Goal: Transaction & Acquisition: Purchase product/service

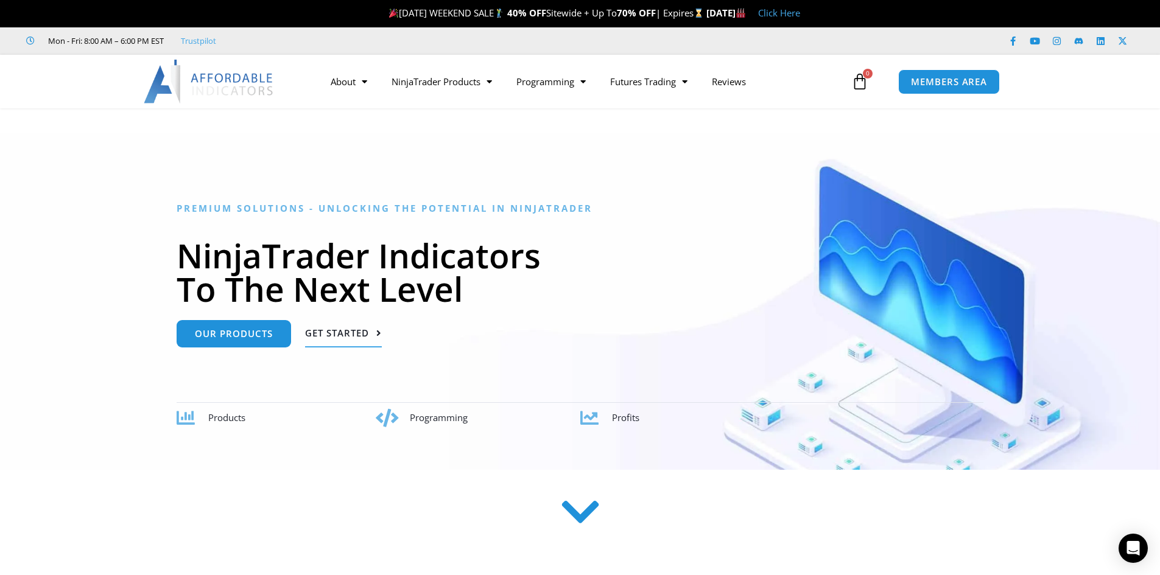
click at [357, 329] on span "Get Started" at bounding box center [337, 333] width 64 height 9
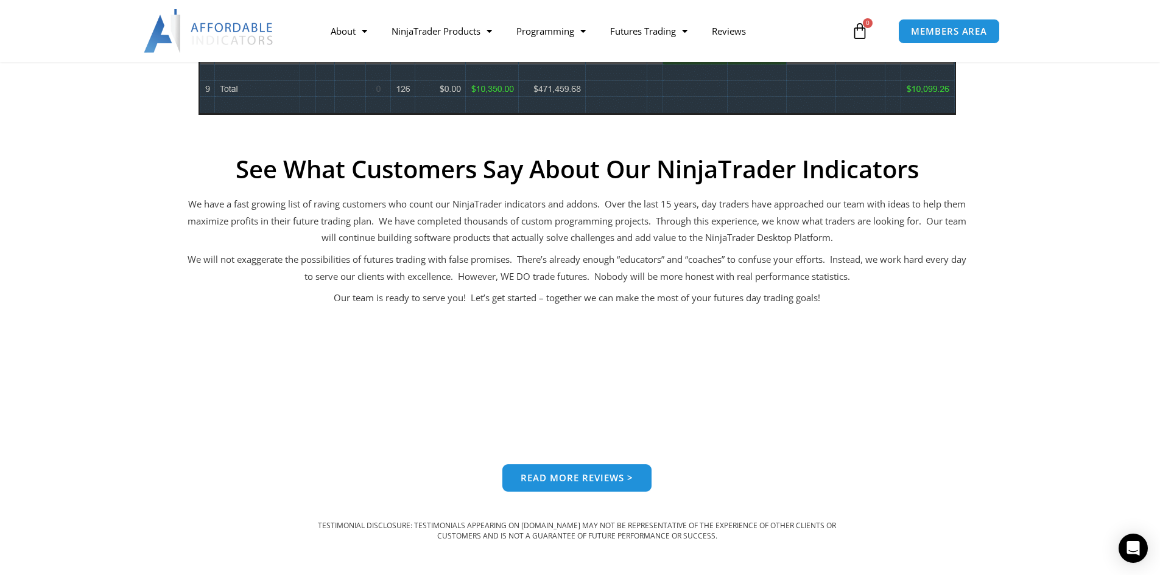
scroll to position [978, 0]
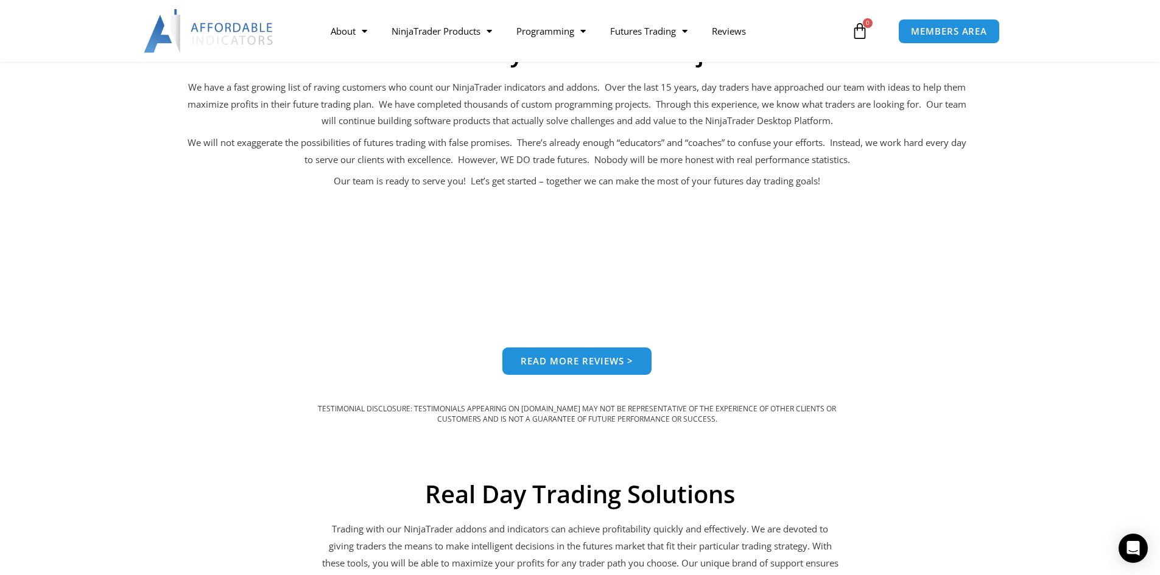
click at [613, 366] on span "Read more reviews >" at bounding box center [577, 361] width 113 height 9
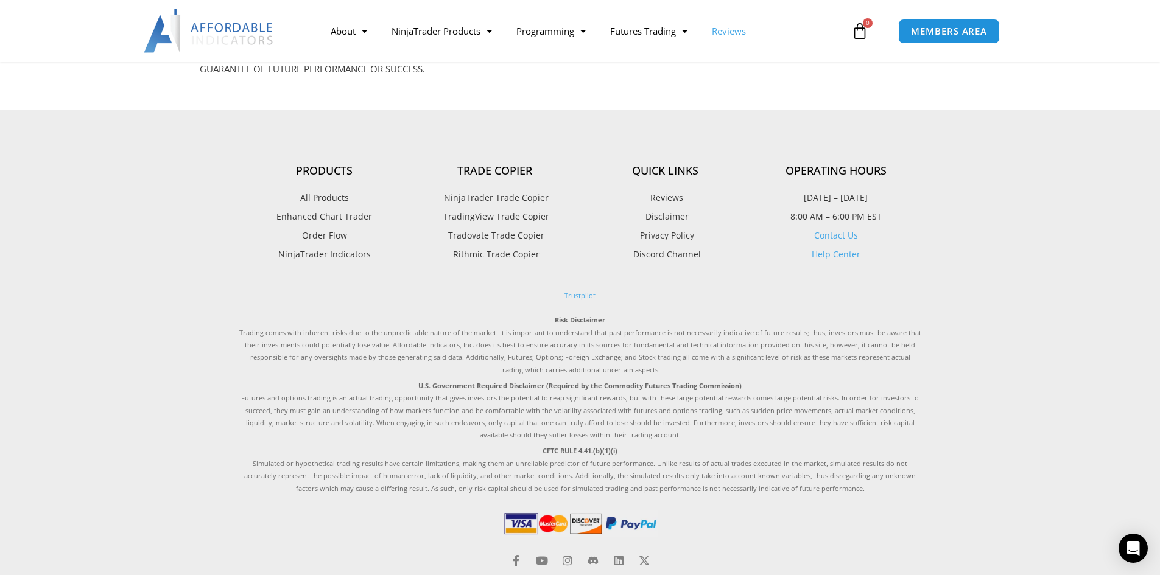
scroll to position [61, 0]
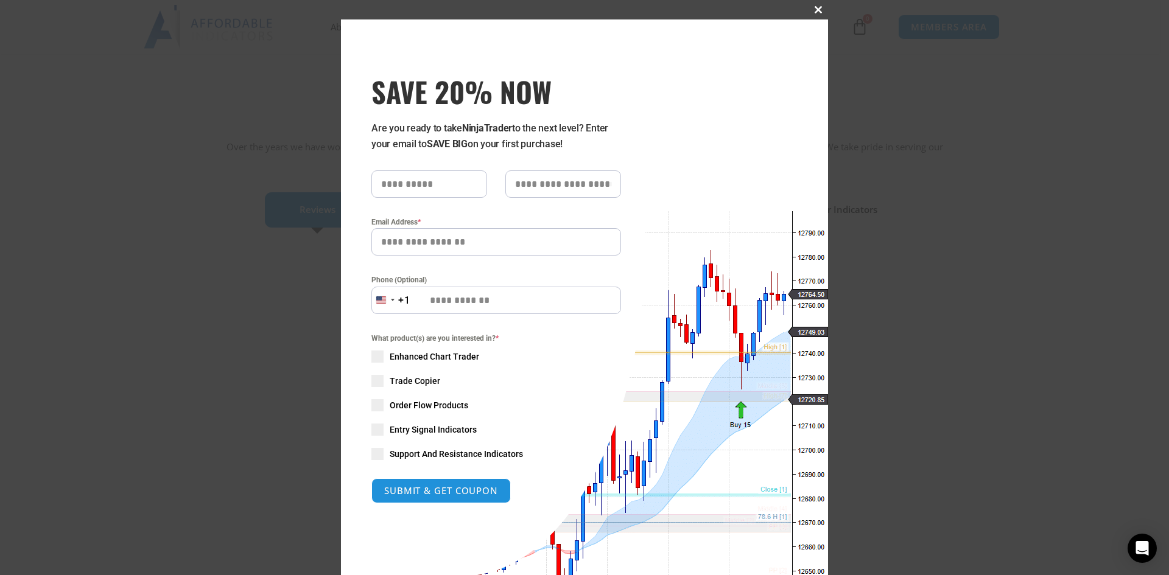
click at [811, 7] on span at bounding box center [818, 9] width 19 height 7
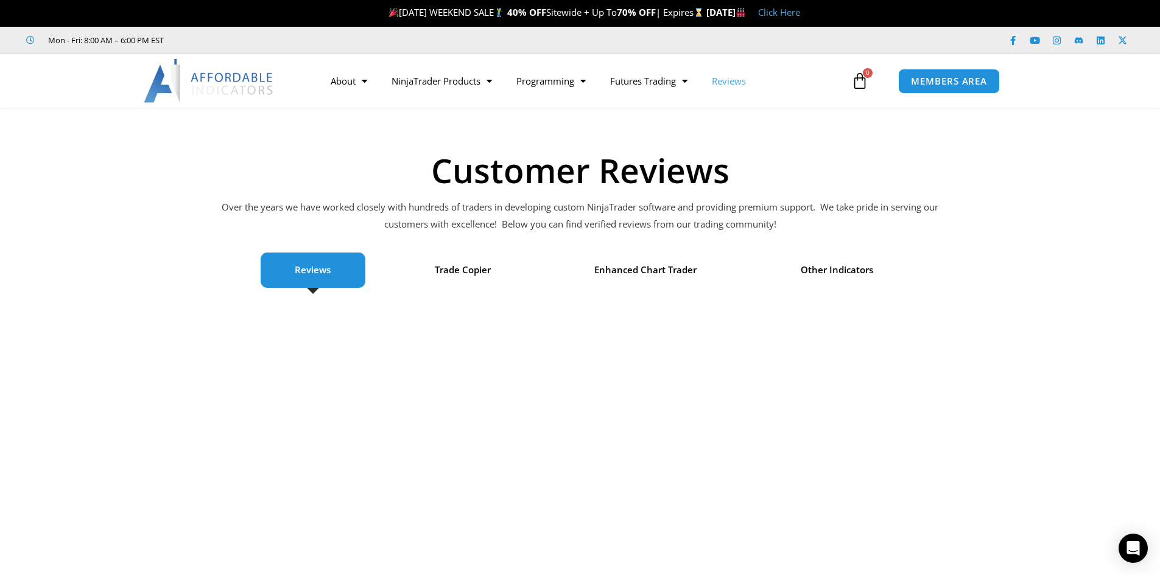
scroll to position [0, 0]
click at [859, 85] on icon at bounding box center [859, 81] width 17 height 17
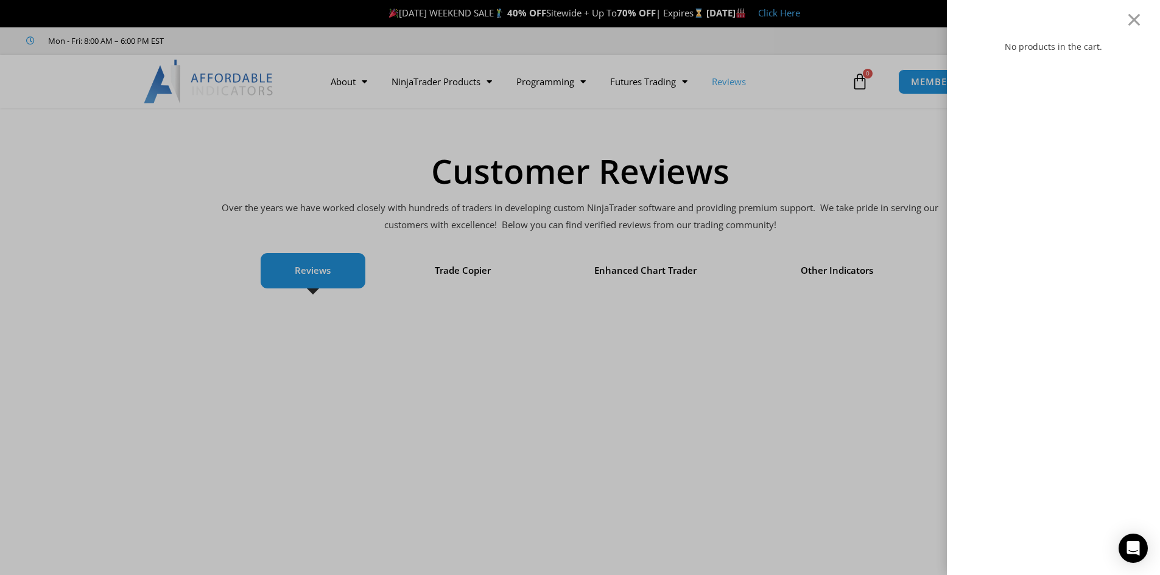
click at [815, 122] on div "No products in the cart." at bounding box center [580, 287] width 1160 height 575
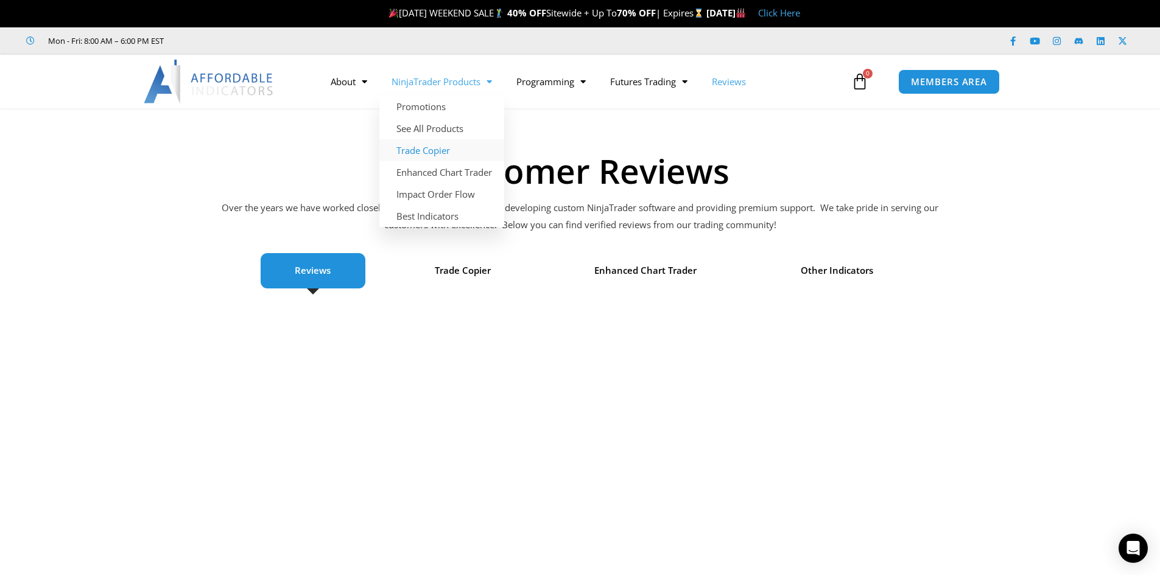
click at [435, 152] on link "Trade Copier" at bounding box center [441, 150] width 125 height 22
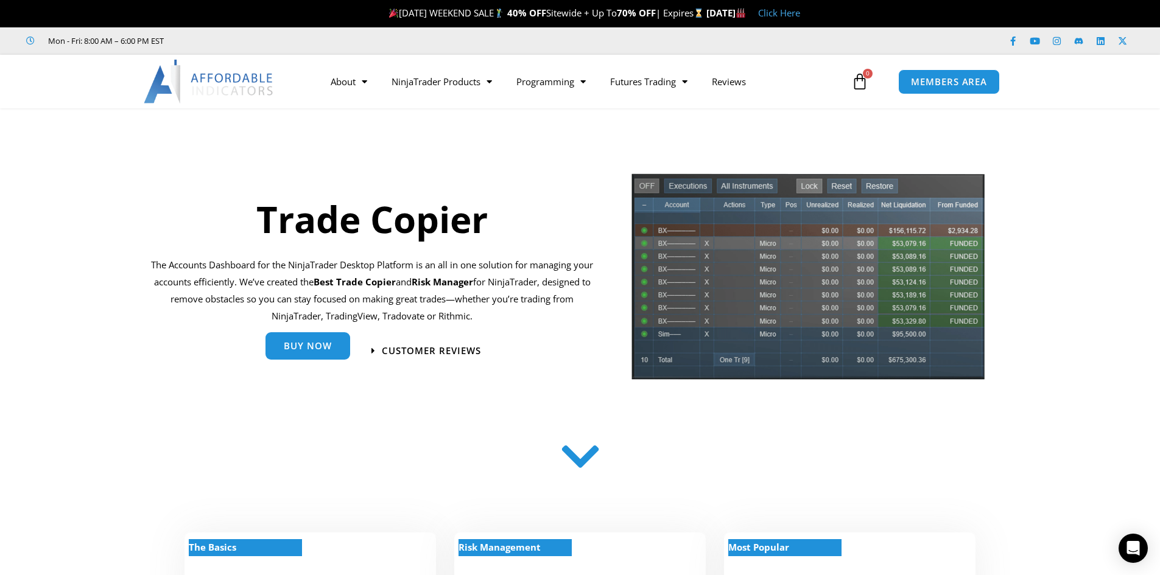
click at [303, 348] on span "Buy Now" at bounding box center [308, 346] width 48 height 9
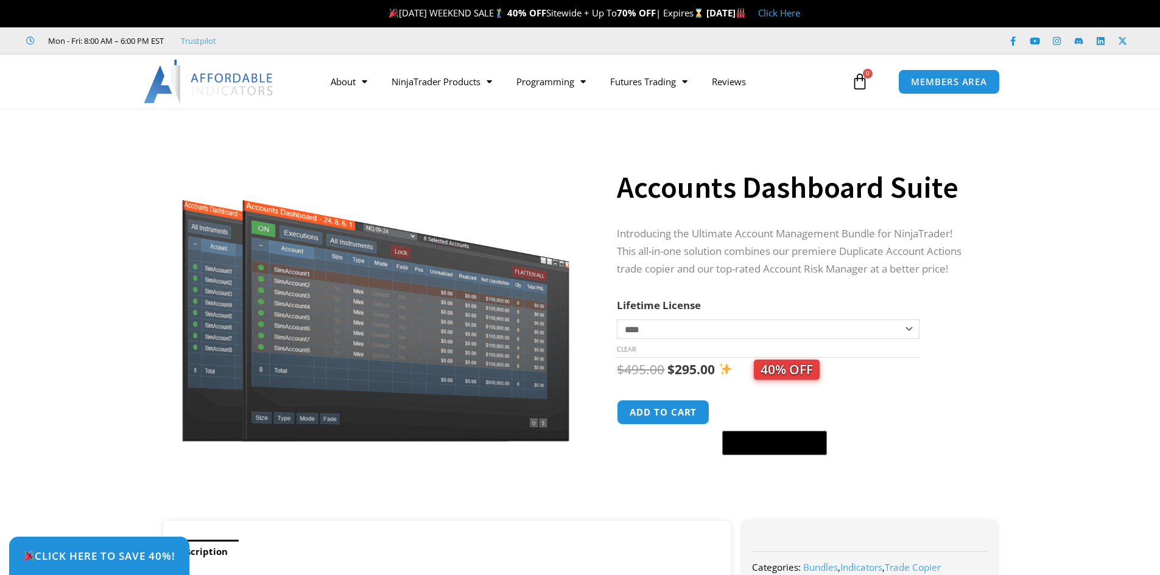
click at [909, 322] on select "**********" at bounding box center [768, 329] width 302 height 19
click at [617, 320] on select "**********" at bounding box center [768, 329] width 302 height 19
click at [672, 407] on button "Add to cart" at bounding box center [663, 412] width 97 height 26
click at [669, 416] on button "Add to cart" at bounding box center [663, 412] width 97 height 26
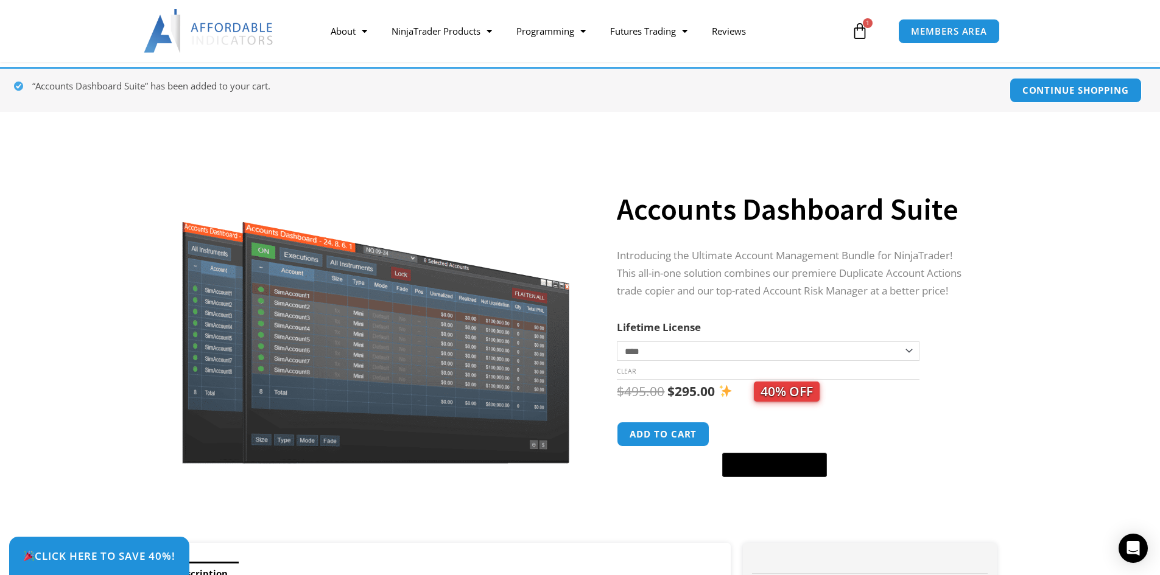
scroll to position [183, 0]
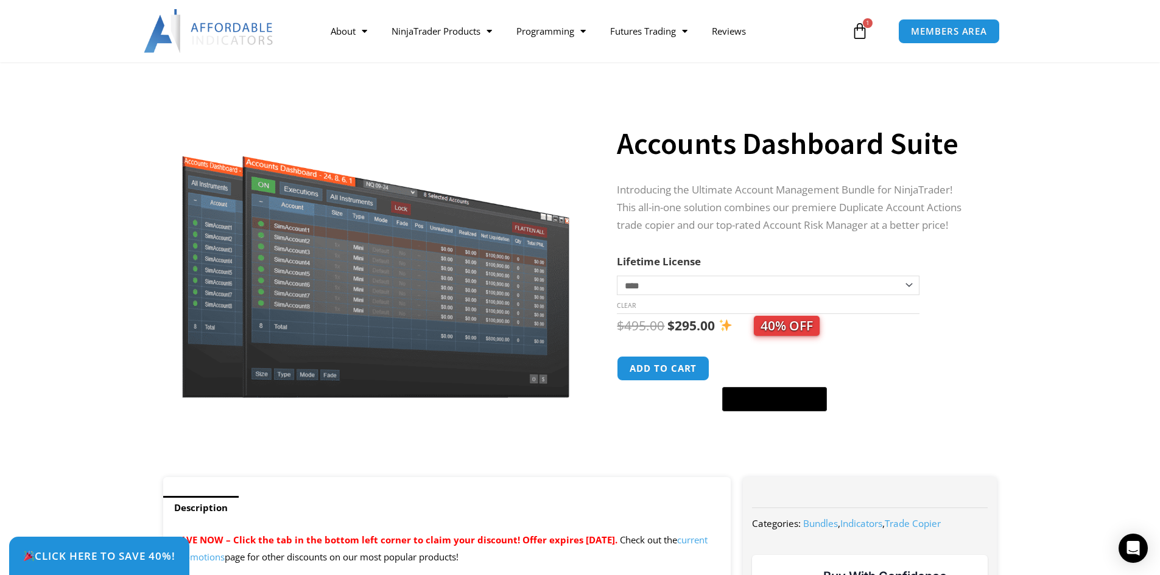
click at [770, 289] on select "**********" at bounding box center [768, 285] width 302 height 19
click at [617, 276] on select "**********" at bounding box center [768, 285] width 302 height 19
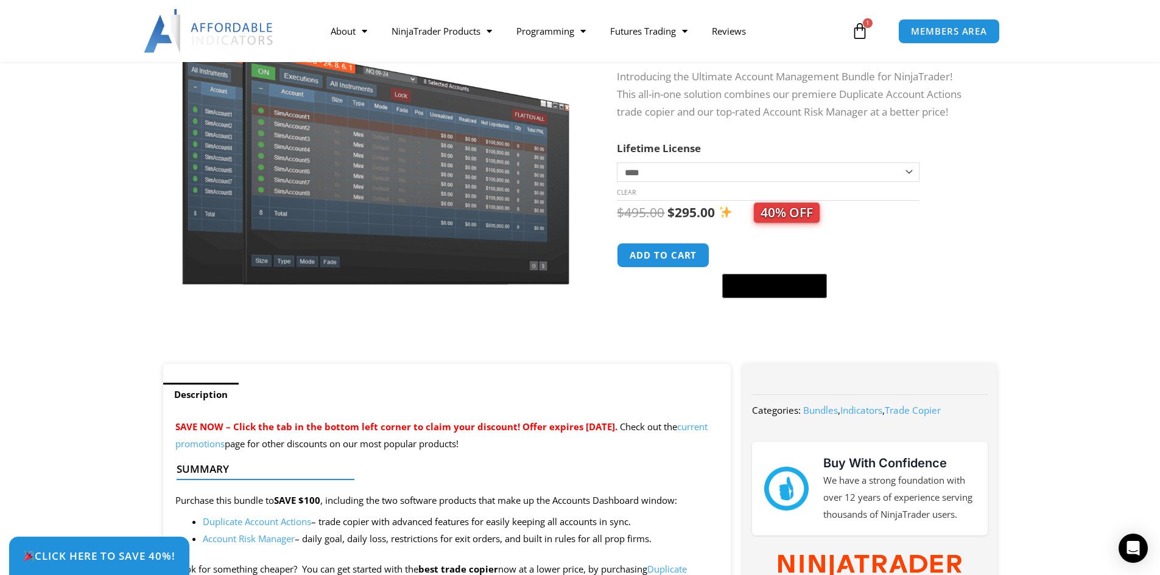
scroll to position [304, 0]
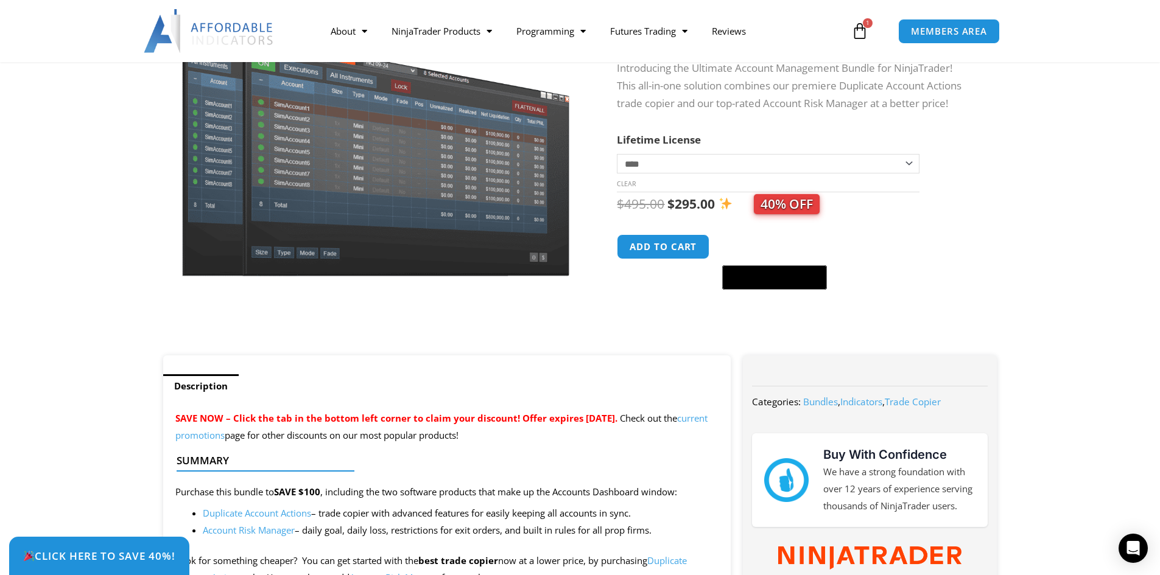
click at [761, 170] on select "**********" at bounding box center [768, 163] width 302 height 19
click at [617, 154] on select "**********" at bounding box center [768, 163] width 302 height 19
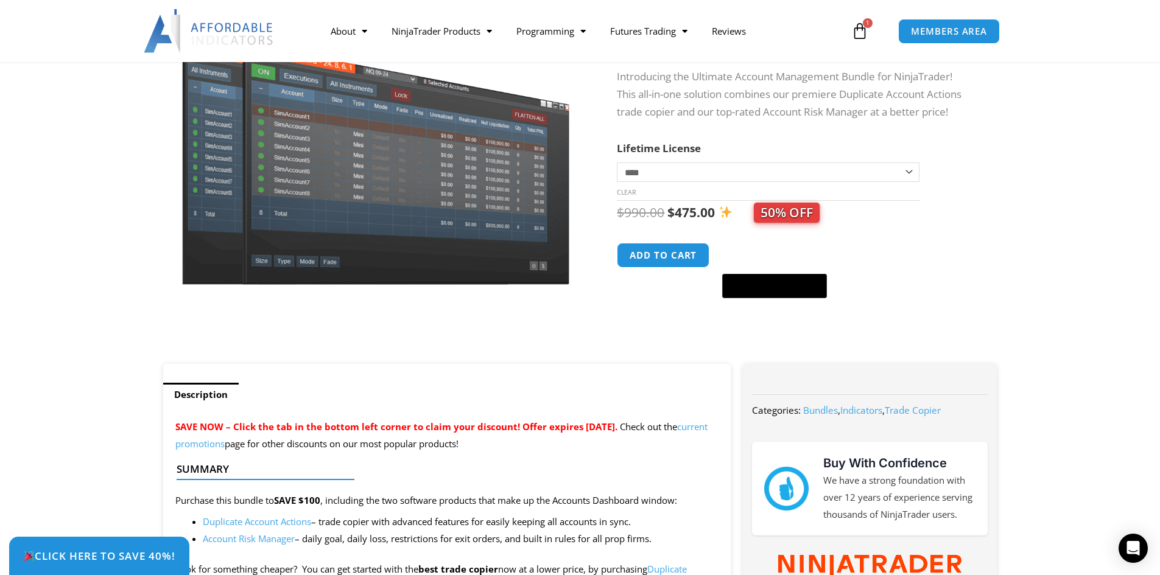
click at [776, 174] on select "**********" at bounding box center [768, 172] width 302 height 19
select select "*"
click at [617, 163] on select "**********" at bounding box center [768, 172] width 302 height 19
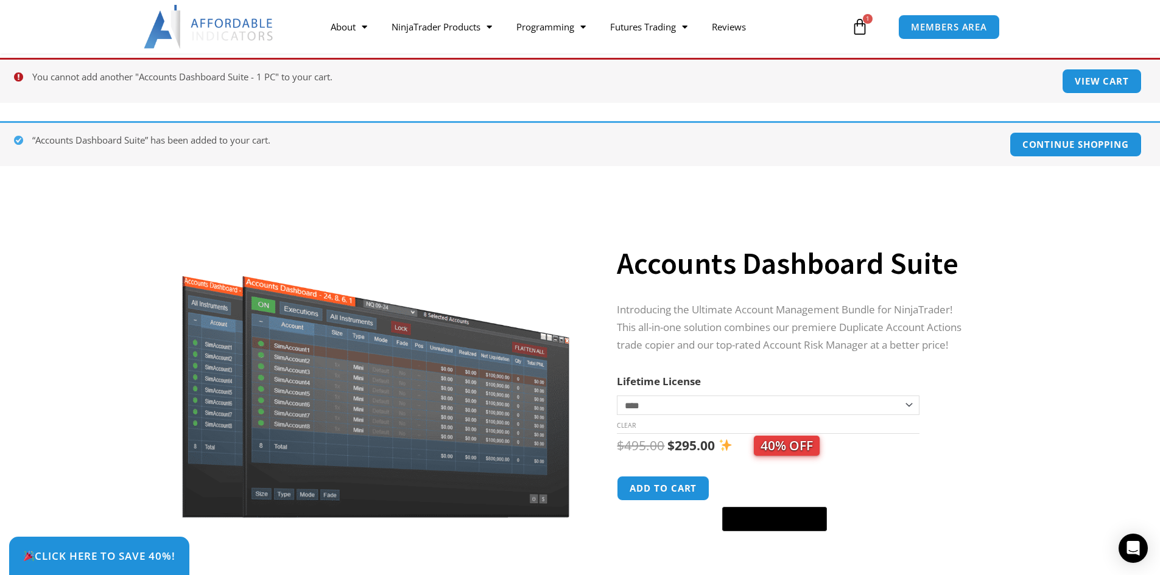
scroll to position [61, 0]
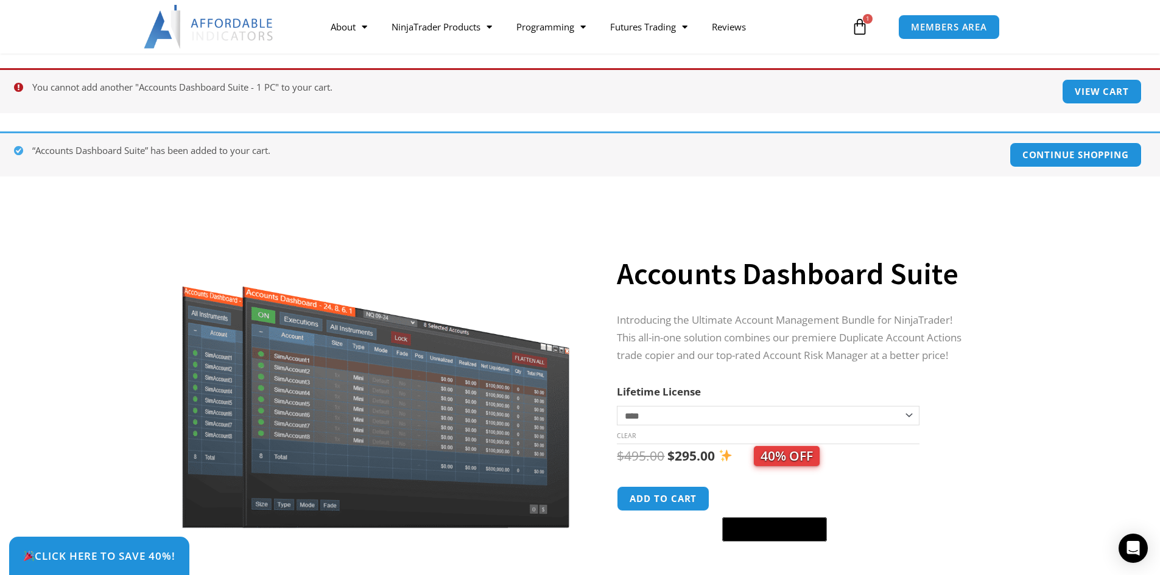
click at [863, 29] on icon at bounding box center [859, 26] width 17 height 17
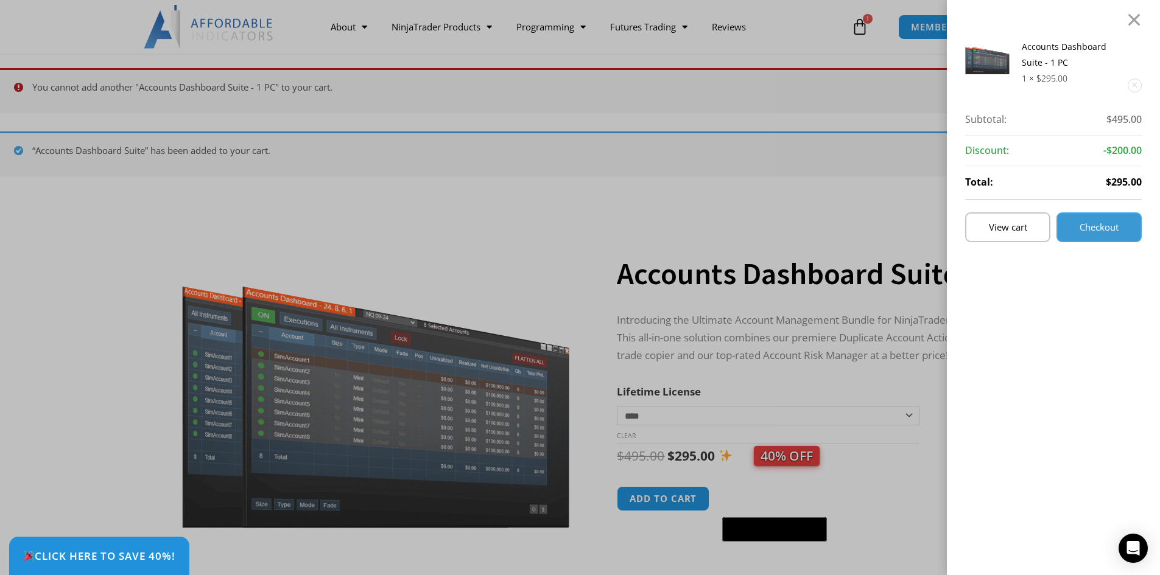
click at [1103, 225] on span "Checkout" at bounding box center [1099, 227] width 39 height 9
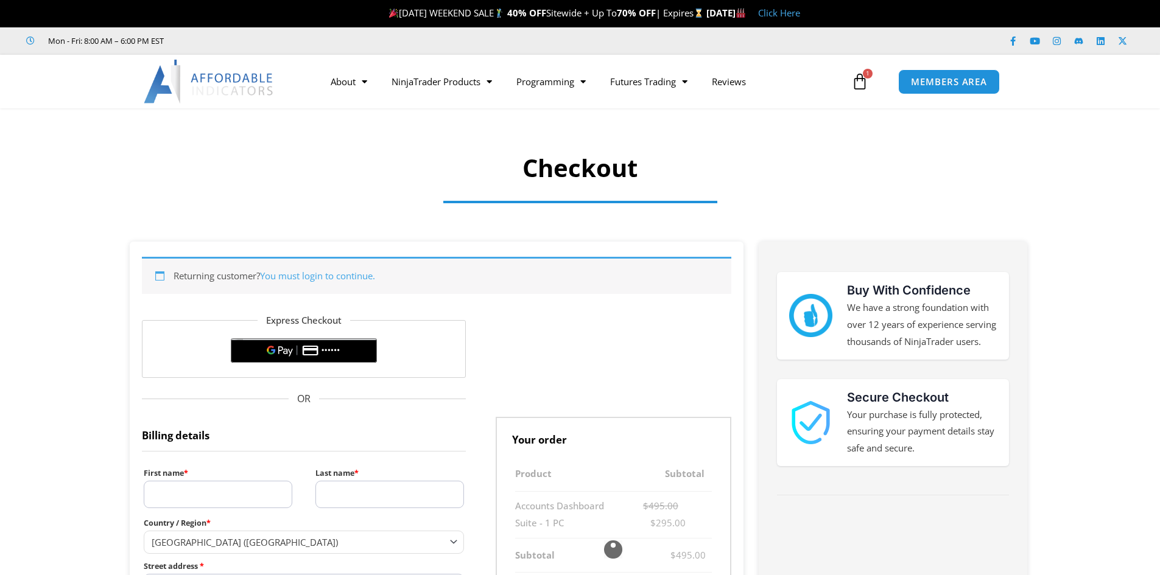
select select "**"
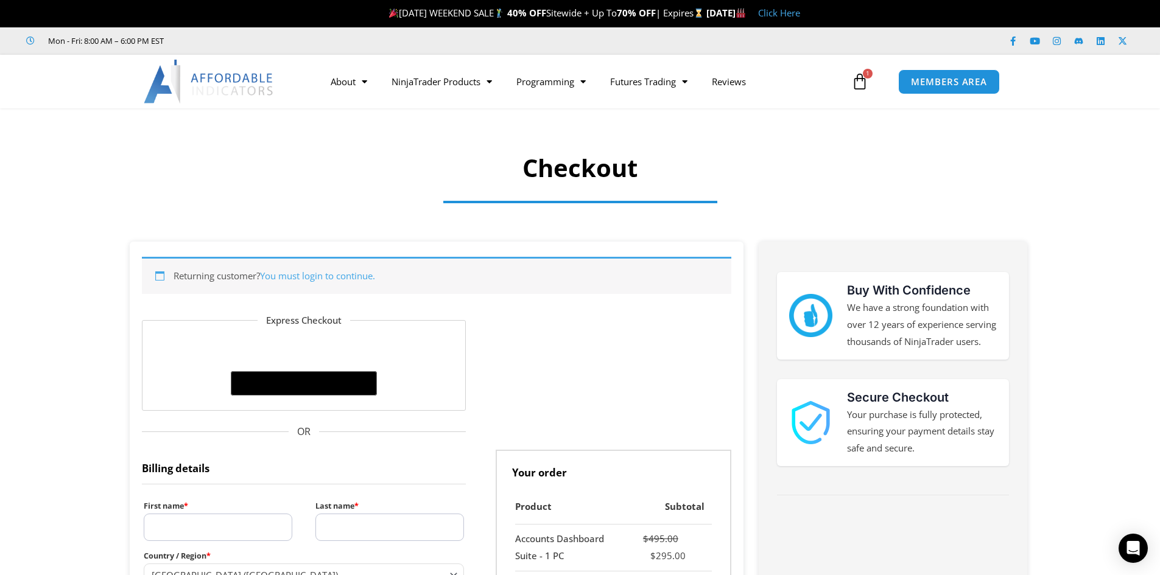
click at [835, 24] on div "[DATE] WEEKEND SALE 40% OFF Sitewide + Up To 70% OFF | Expires [DATE] Click Here" at bounding box center [593, 14] width 1134 height 26
click at [800, 16] on link "Click Here" at bounding box center [779, 13] width 42 height 12
click at [800, 12] on link "Click Here" at bounding box center [779, 13] width 42 height 12
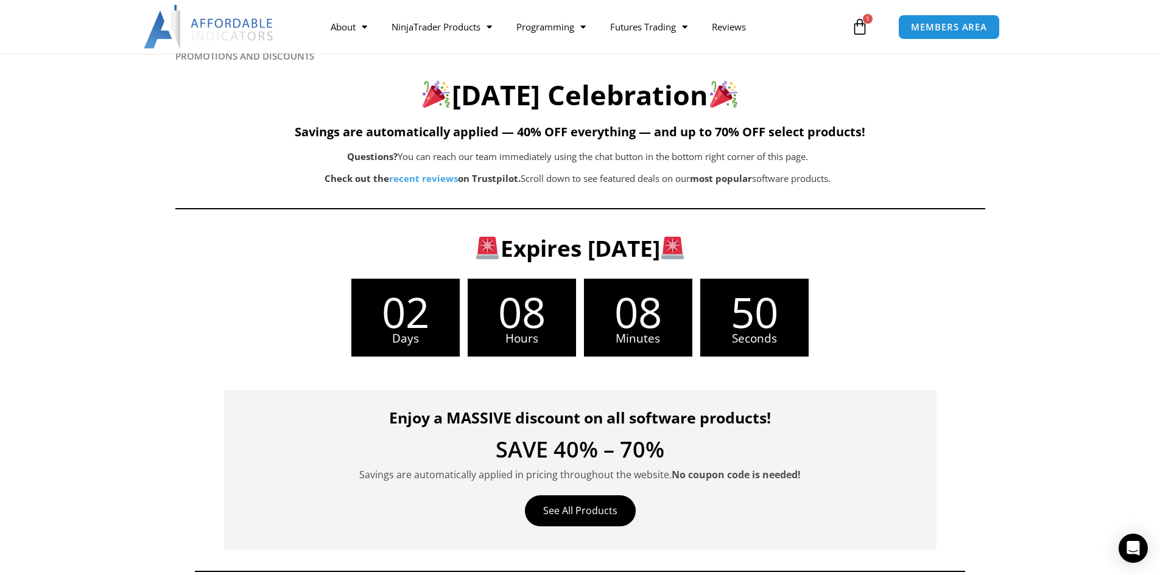
scroll to position [122, 0]
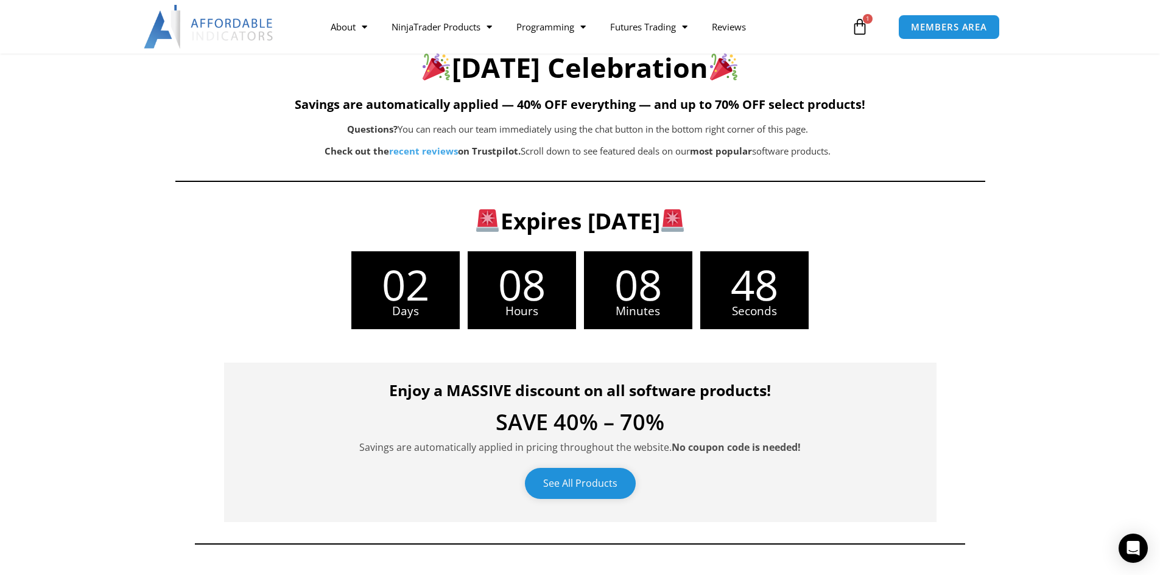
click at [593, 493] on link "See All Products" at bounding box center [580, 483] width 111 height 31
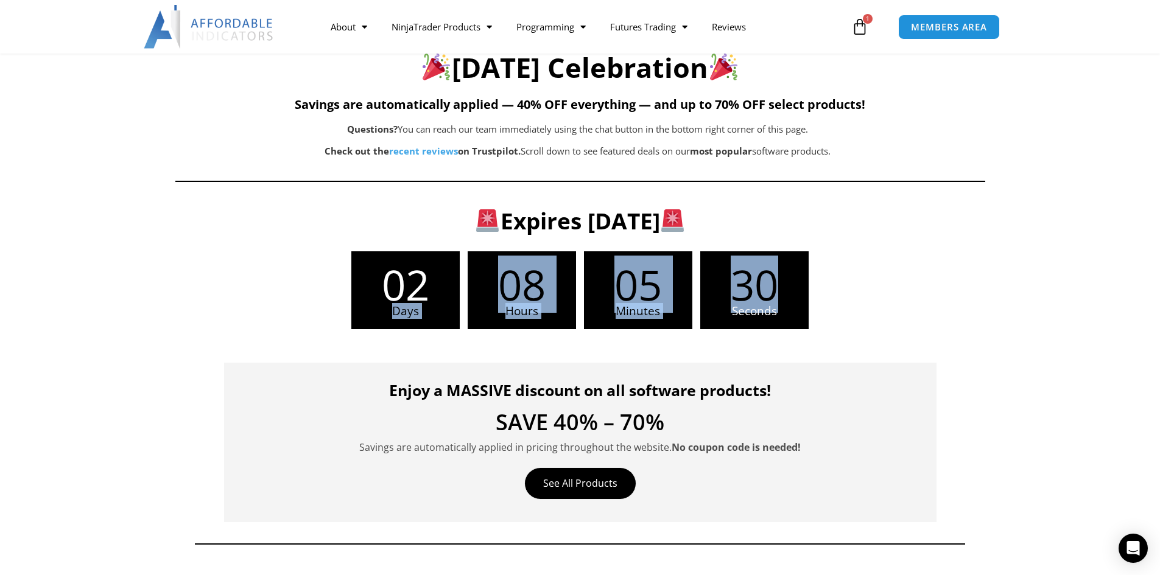
drag, startPoint x: 426, startPoint y: 267, endPoint x: 1007, endPoint y: 269, distance: 580.9
click at [1007, 269] on section "Expires [DATE] Days 08 Hours 05 Minutes 30 Seconds 02 Days 08 Hours 05 Minutes …" at bounding box center [580, 269] width 1160 height 156
click at [972, 276] on section "Expires Monday, September 1 02 Days 08 Hours 05 Minutes 30 Seconds 02 Days 08 H…" at bounding box center [580, 269] width 1160 height 156
drag, startPoint x: 306, startPoint y: 279, endPoint x: 1034, endPoint y: 252, distance: 728.8
click at [1019, 252] on section "Expires Monday, September 1 02 Days 08 Hours 05 Minutes 29 Seconds 02 Days 08 H…" at bounding box center [580, 269] width 1160 height 156
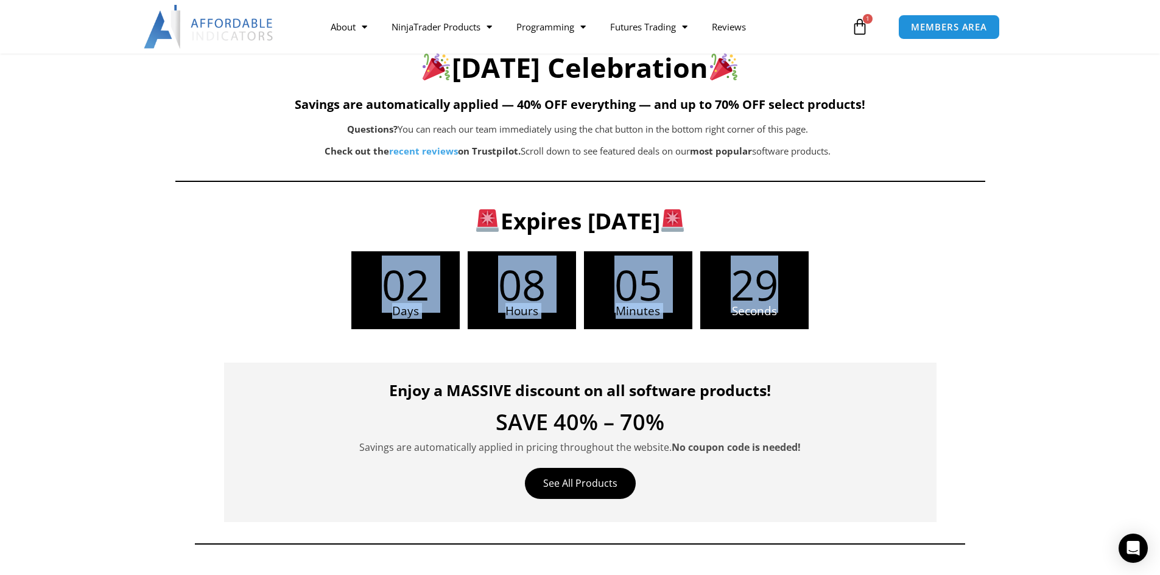
click at [1040, 252] on section "Expires Monday, September 1 02 Days 08 Hours 05 Minutes 29 Seconds 02 Days 08 H…" at bounding box center [580, 269] width 1160 height 156
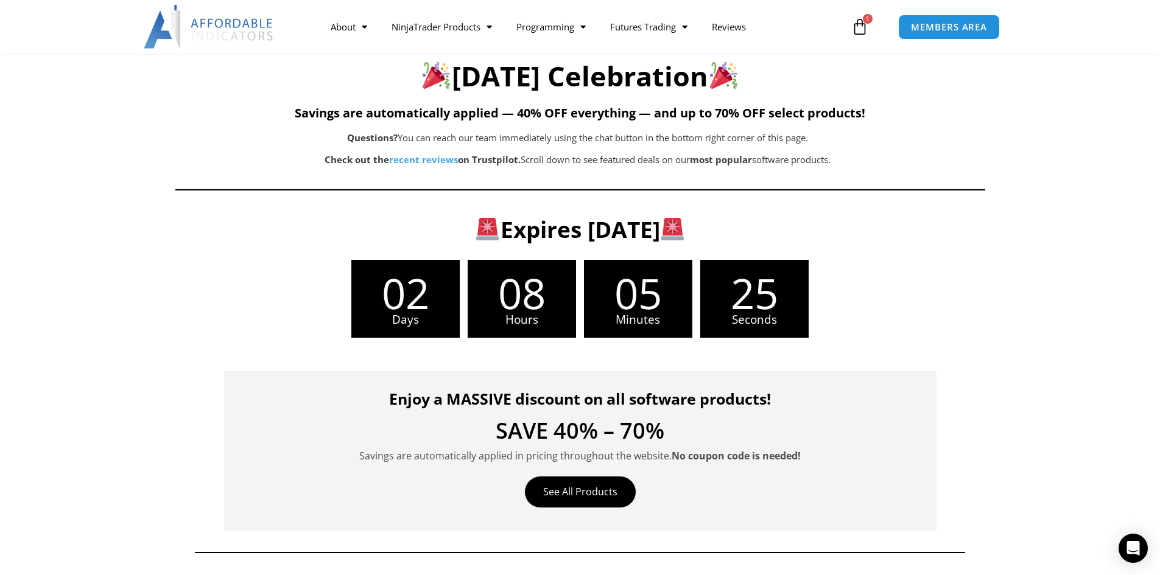
scroll to position [0, 0]
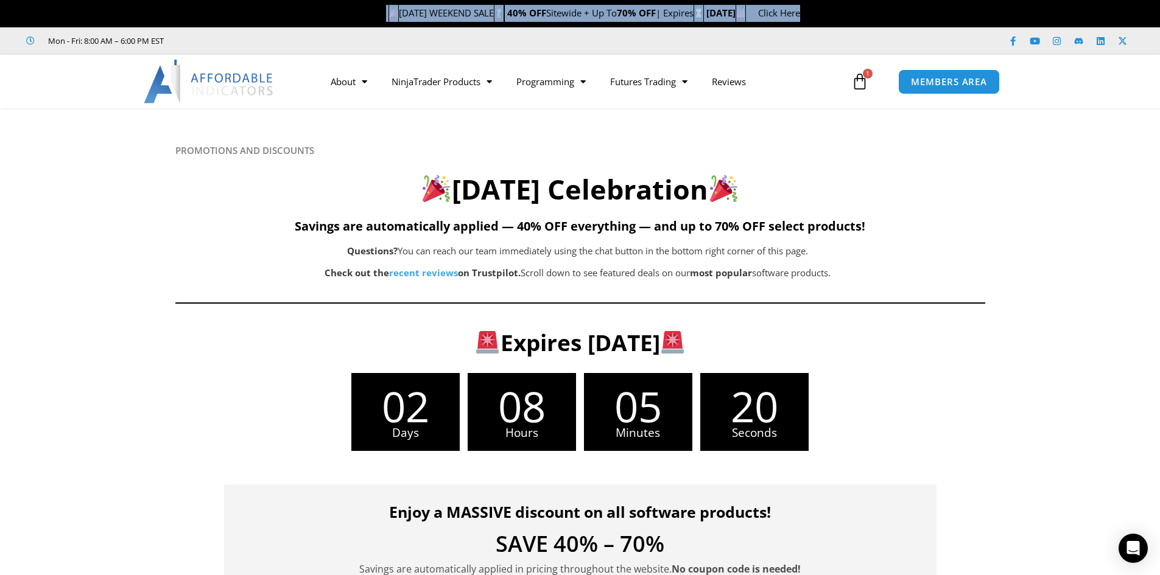
drag, startPoint x: 302, startPoint y: 16, endPoint x: 871, endPoint y: 12, distance: 569.4
click at [871, 12] on p "LABOR DAY WEEKEND SALE 40% OFF Sitewide + Up To 70% OFF | Expires Monday, Septe…" at bounding box center [593, 13] width 1134 height 17
click at [882, 7] on p "LABOR DAY WEEKEND SALE 40% OFF Sitewide + Up To 70% OFF | Expires Monday, Septe…" at bounding box center [593, 13] width 1134 height 17
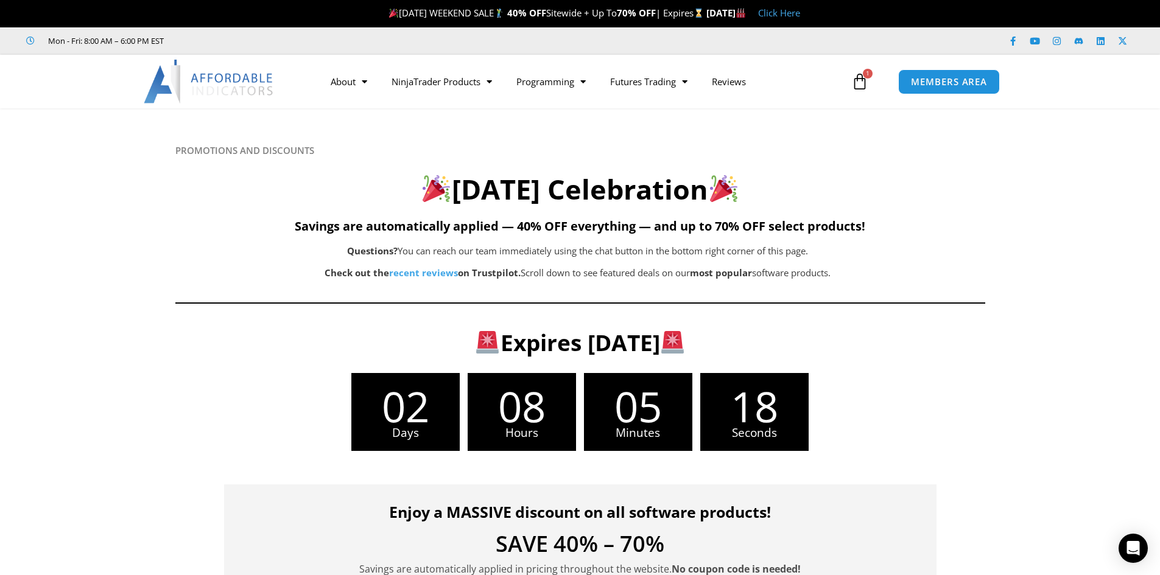
click at [1084, 303] on div at bounding box center [580, 216] width 1160 height 217
drag, startPoint x: 373, startPoint y: 191, endPoint x: 869, endPoint y: 274, distance: 502.6
click at [869, 274] on div "PROMOTIONS AND DISCOUNTS Labor Day Celebration Savings are automatically applie…" at bounding box center [580, 229] width 810 height 168
drag, startPoint x: 433, startPoint y: 131, endPoint x: 409, endPoint y: 136, distance: 24.4
click at [431, 131] on icon at bounding box center [579, 181] width 1161 height 146
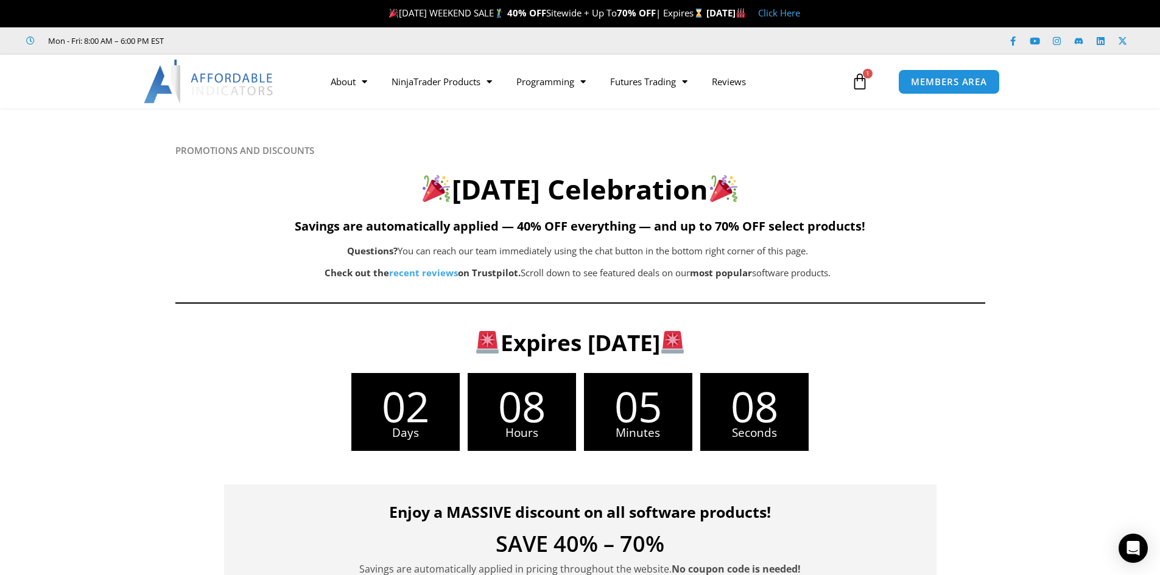
drag, startPoint x: 384, startPoint y: 146, endPoint x: 898, endPoint y: 275, distance: 530.1
click at [898, 275] on div "PROMOTIONS AND DISCOUNTS Labor Day Celebration Savings are automatically applie…" at bounding box center [580, 229] width 810 height 168
click at [359, 161] on div "PROMOTIONS AND DISCOUNTS Labor Day Celebration Savings are automatically applie…" at bounding box center [580, 229] width 810 height 168
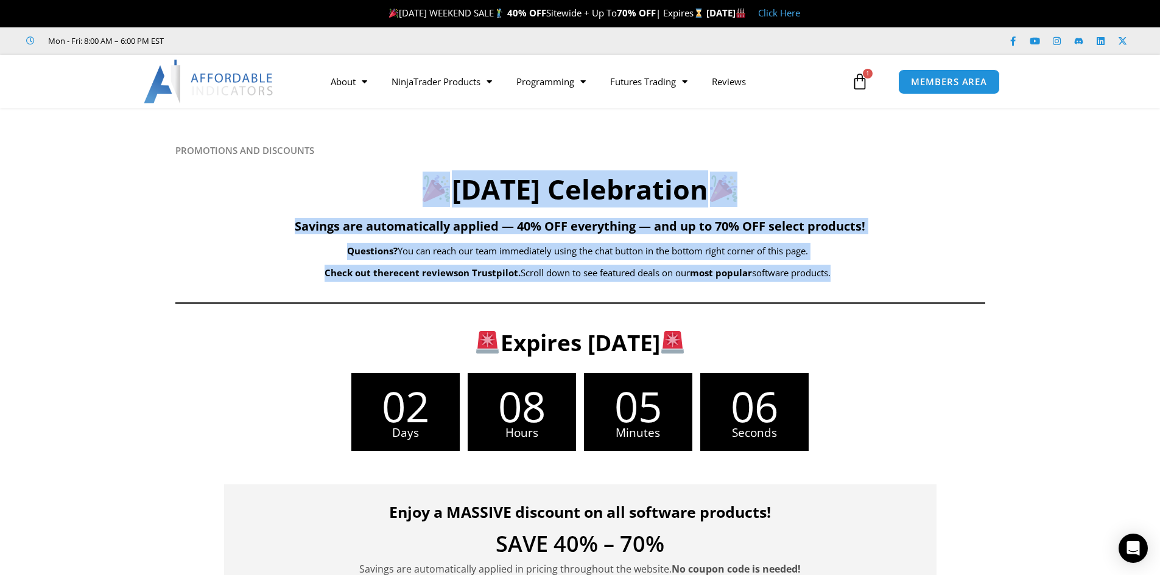
drag, startPoint x: 383, startPoint y: 160, endPoint x: 832, endPoint y: 278, distance: 464.7
click at [849, 278] on div "PROMOTIONS AND DISCOUNTS Labor Day Celebration Savings are automatically applie…" at bounding box center [580, 229] width 810 height 168
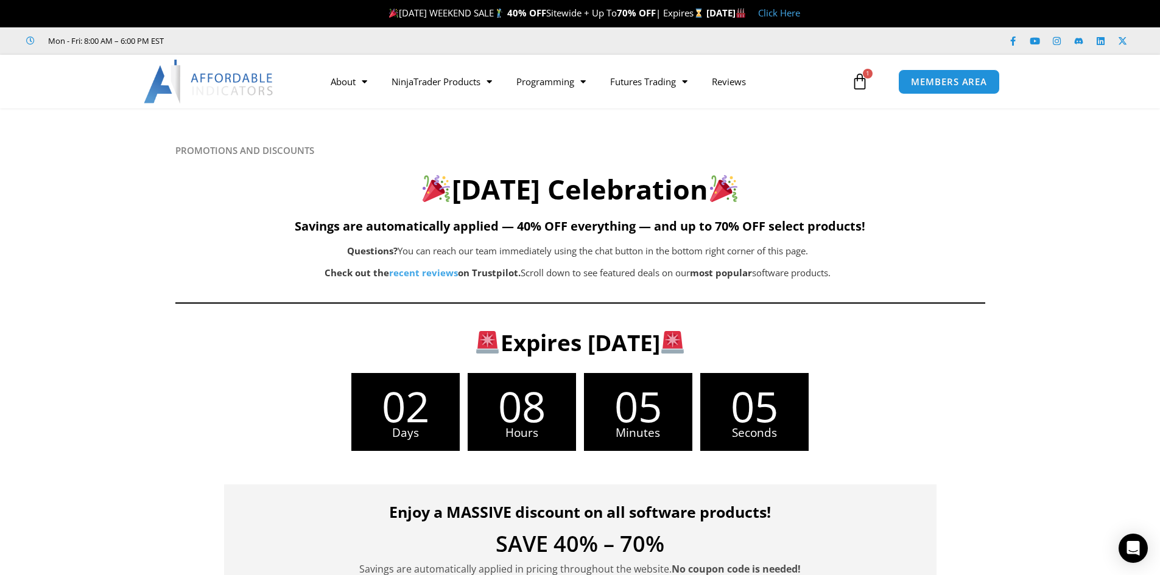
click at [357, 140] on icon at bounding box center [579, 181] width 1161 height 146
drag, startPoint x: 357, startPoint y: 140, endPoint x: 995, endPoint y: 264, distance: 650.1
click at [995, 264] on section "PROMOTIONS AND DISCOUNTS Labor Day Celebration Savings are automatically applie…" at bounding box center [580, 216] width 1160 height 217
drag, startPoint x: 345, startPoint y: 188, endPoint x: 893, endPoint y: 274, distance: 555.4
click at [894, 275] on div "PROMOTIONS AND DISCOUNTS Labor Day Celebration Savings are automatically applie…" at bounding box center [580, 229] width 810 height 168
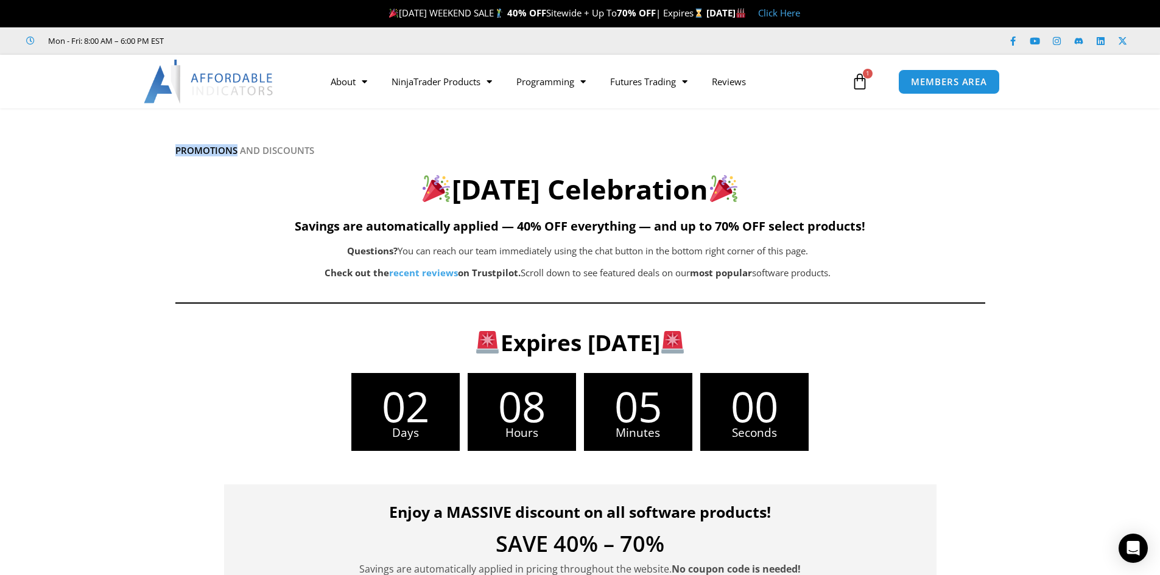
click at [359, 175] on h2 "Labor Day Celebration" at bounding box center [580, 190] width 810 height 36
click at [360, 158] on div "PROMOTIONS AND DISCOUNTS Labor Day Celebration Savings are automatically applie…" at bounding box center [580, 229] width 810 height 168
drag, startPoint x: 386, startPoint y: 169, endPoint x: 908, endPoint y: 283, distance: 534.3
click at [908, 283] on div "PROMOTIONS AND DISCOUNTS Labor Day Celebration Savings are automatically applie…" at bounding box center [580, 229] width 810 height 168
drag, startPoint x: 462, startPoint y: 161, endPoint x: 412, endPoint y: 161, distance: 50.5
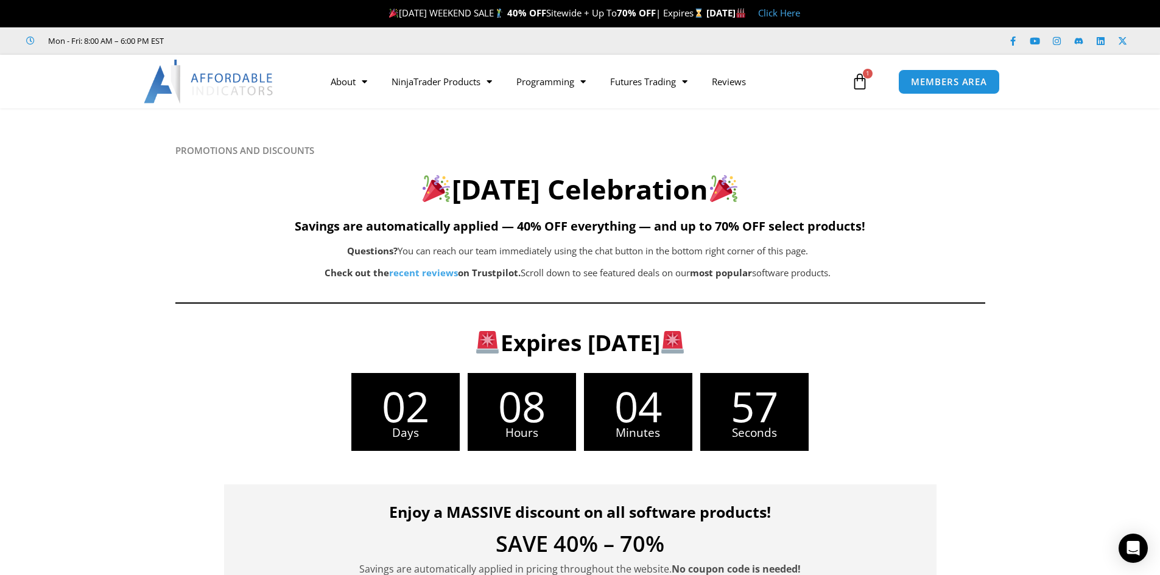
click at [462, 161] on div "PROMOTIONS AND DISCOUNTS Labor Day Celebration Savings are automatically applie…" at bounding box center [580, 229] width 810 height 168
drag, startPoint x: 373, startPoint y: 162, endPoint x: 976, endPoint y: 291, distance: 617.1
click at [976, 291] on div "PROMOTIONS AND DISCOUNTS Labor Day Celebration Savings are automatically applie…" at bounding box center [580, 229] width 810 height 168
click at [88, 246] on icon at bounding box center [579, 181] width 1161 height 146
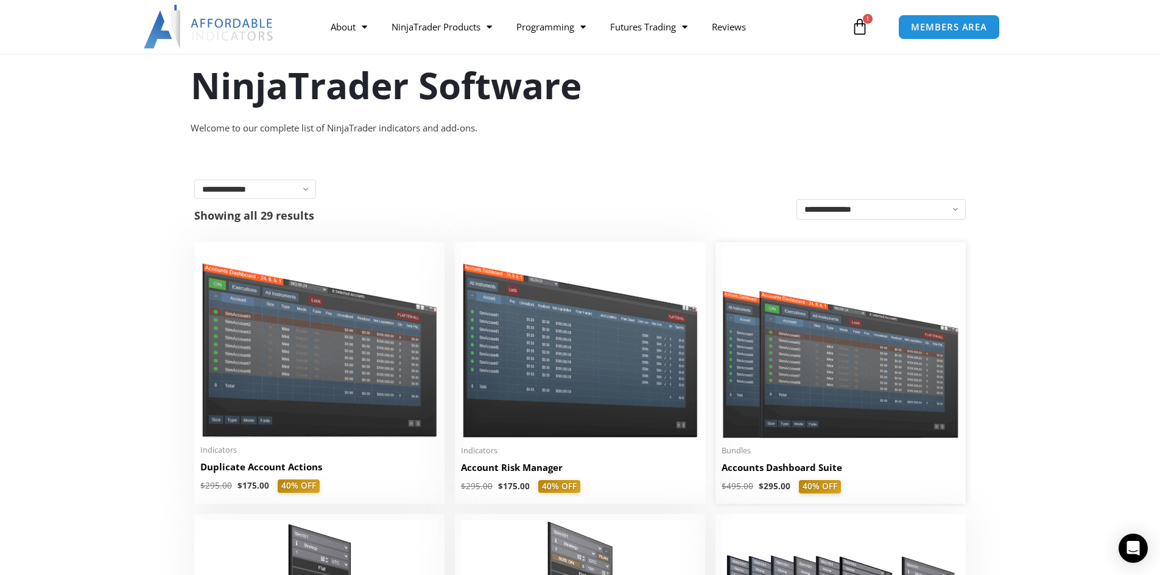
scroll to position [122, 0]
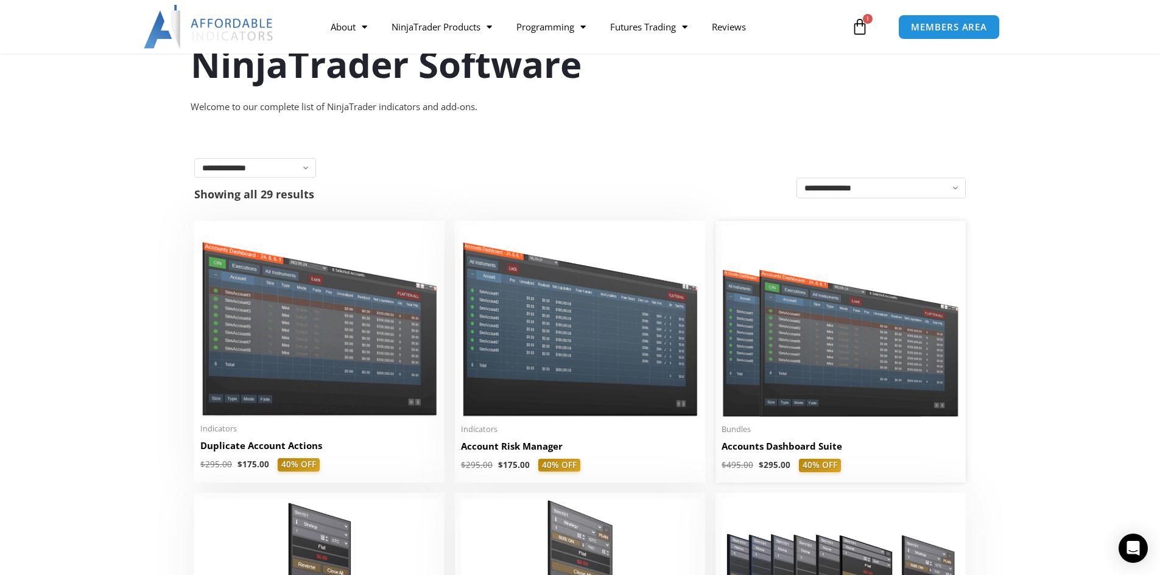
click at [831, 336] on img at bounding box center [841, 322] width 238 height 190
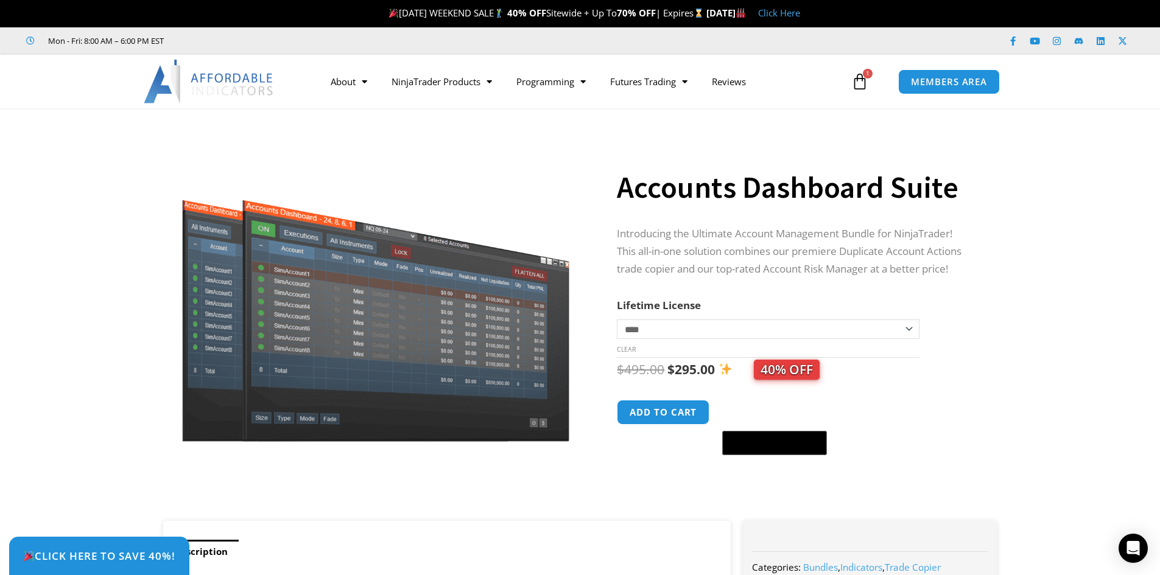
click at [736, 328] on select "**********" at bounding box center [768, 329] width 302 height 19
click at [617, 320] on select "**********" at bounding box center [768, 329] width 302 height 19
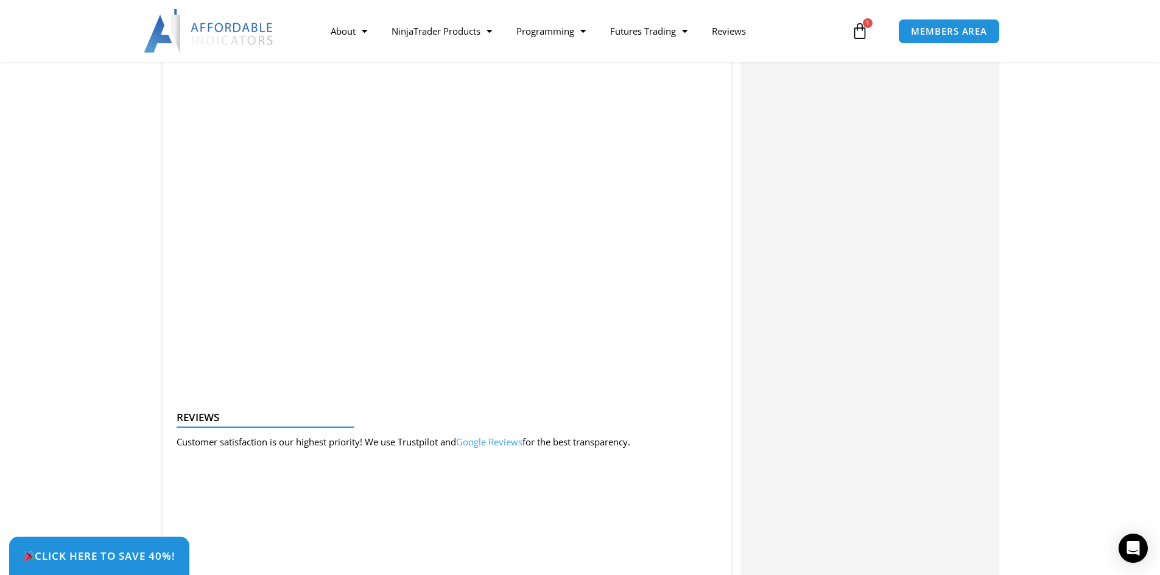
scroll to position [1522, 0]
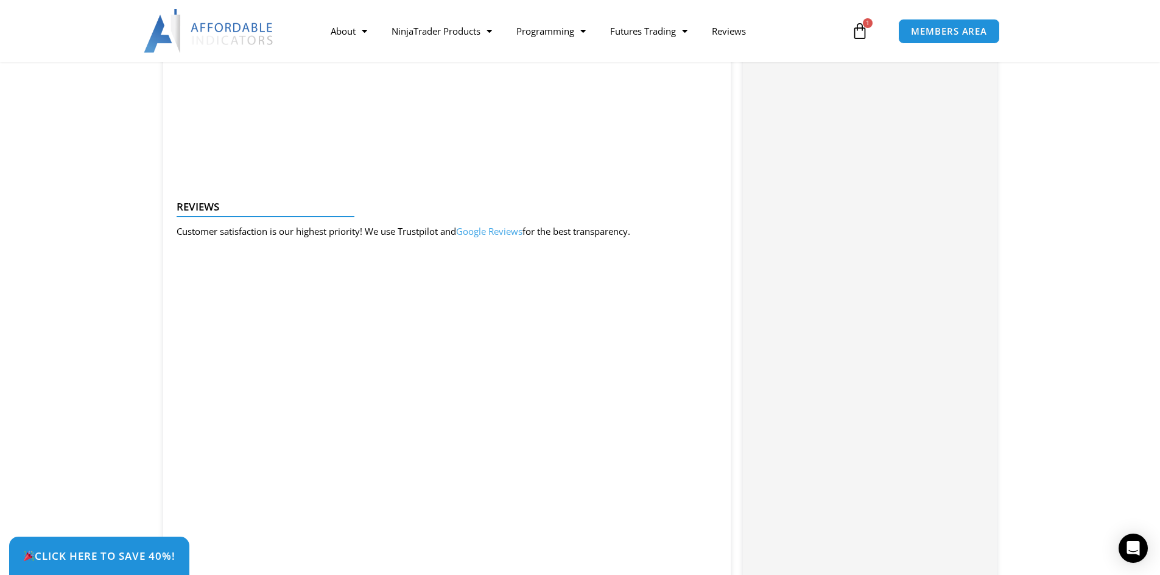
drag, startPoint x: 648, startPoint y: 487, endPoint x: 920, endPoint y: 168, distance: 419.4
click at [920, 164] on div "Categories: Bundles , Indicators , Trade Copier Buy With Confidence We have a s…" at bounding box center [869, 83] width 253 height 2152
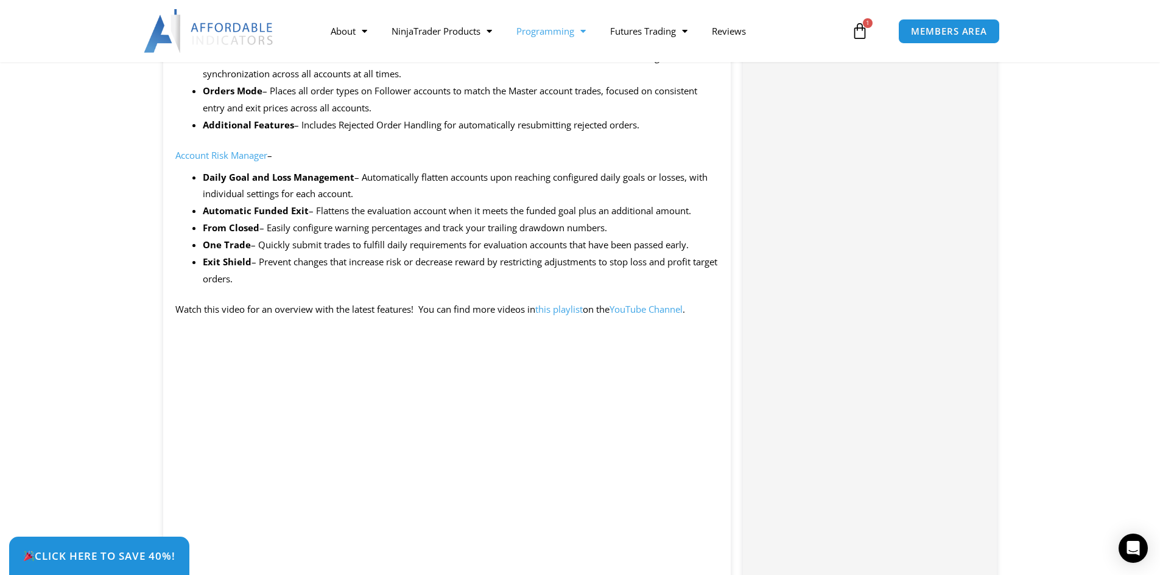
scroll to position [913, 0]
